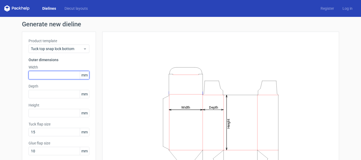
click at [59, 77] on input "text" at bounding box center [59, 75] width 61 height 8
type input "50"
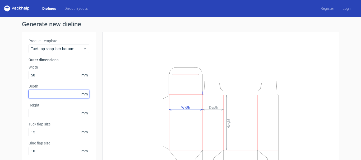
click at [54, 95] on input "text" at bounding box center [59, 94] width 61 height 8
type input "50"
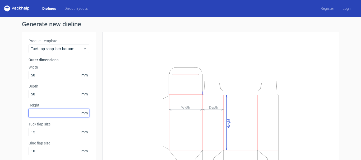
click at [52, 114] on input "text" at bounding box center [59, 113] width 61 height 8
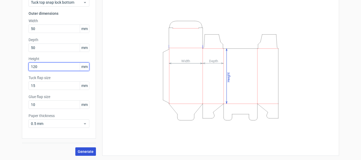
type input "120"
click at [82, 151] on span "Generate" at bounding box center [86, 152] width 16 height 4
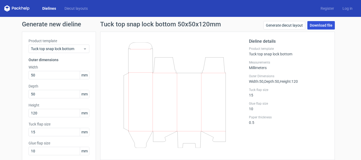
click at [314, 24] on link "Download file" at bounding box center [320, 25] width 27 height 8
